Goal: Go to known website: Access a specific website the user already knows

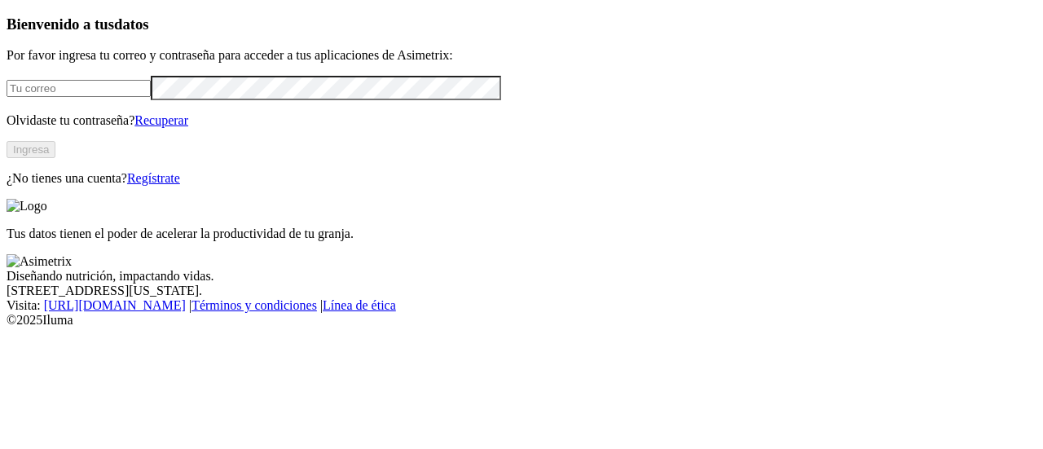
type input "[PERSON_NAME][EMAIL_ADDRESS][PERSON_NAME][DOMAIN_NAME]"
click at [55, 158] on button "Ingresa" at bounding box center [31, 149] width 49 height 17
